Goal: Task Accomplishment & Management: Complete application form

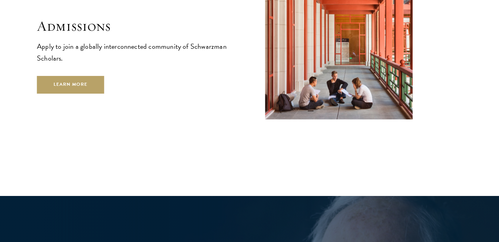
scroll to position [1275, 0]
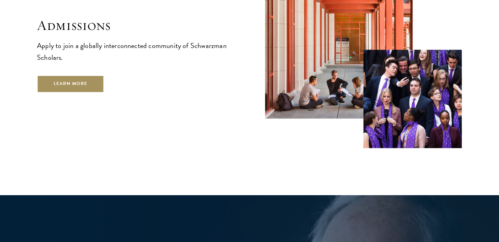
click at [104, 93] on link "Learn More" at bounding box center [70, 85] width 67 height 18
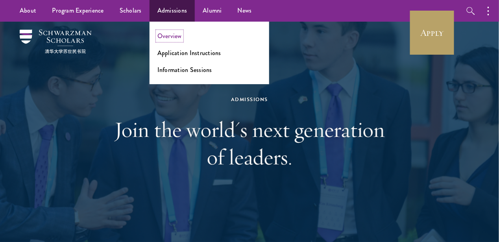
click at [173, 37] on link "Overview" at bounding box center [169, 35] width 24 height 9
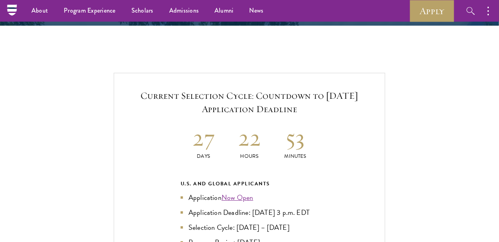
scroll to position [1601, 0]
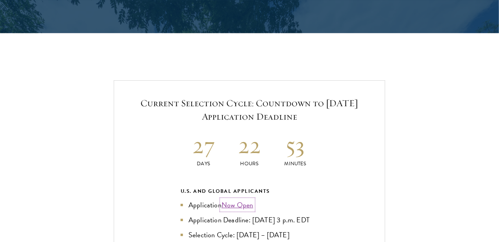
click at [247, 199] on link "Now Open" at bounding box center [237, 204] width 32 height 11
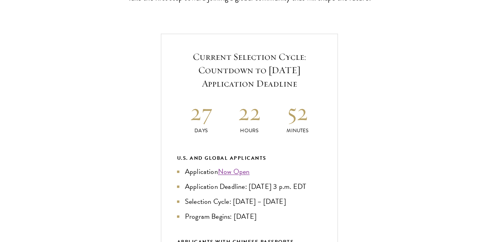
scroll to position [308, 0]
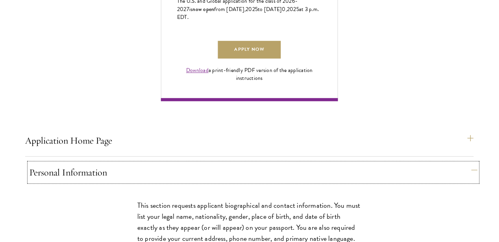
scroll to position [560, 0]
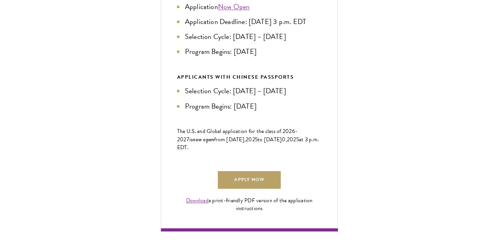
scroll to position [428, 0]
